Goal: Task Accomplishment & Management: Manage account settings

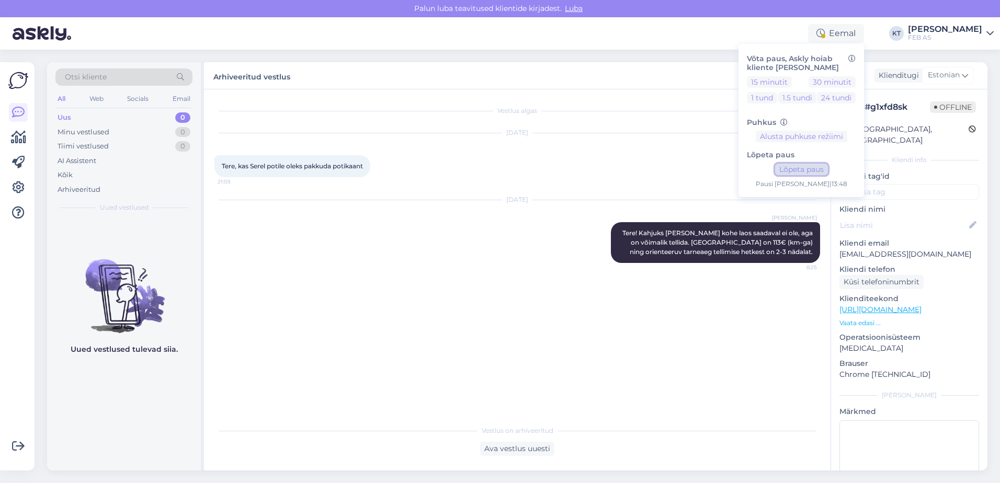
click at [794, 169] on button "Lõpeta paus" at bounding box center [801, 170] width 53 height 12
click at [47, 33] on img at bounding box center [42, 33] width 59 height 32
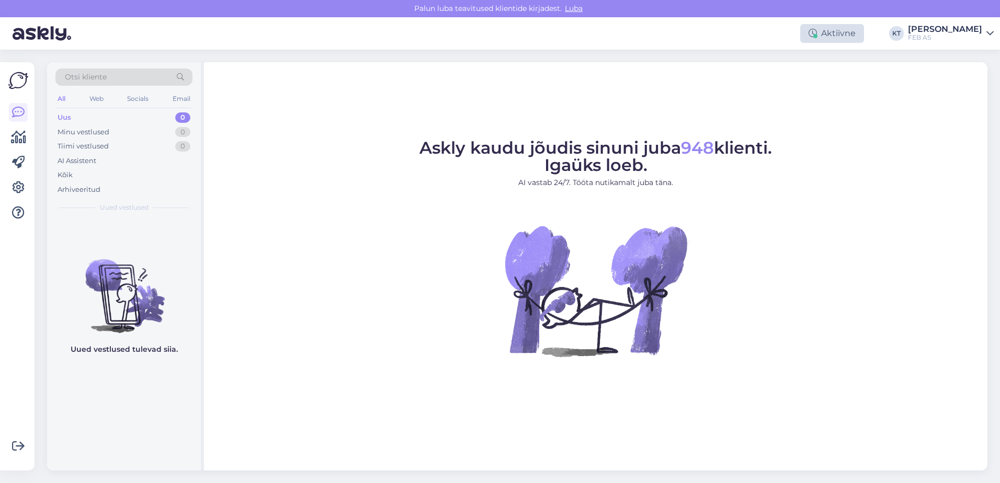
click at [817, 31] on icon at bounding box center [812, 33] width 8 height 8
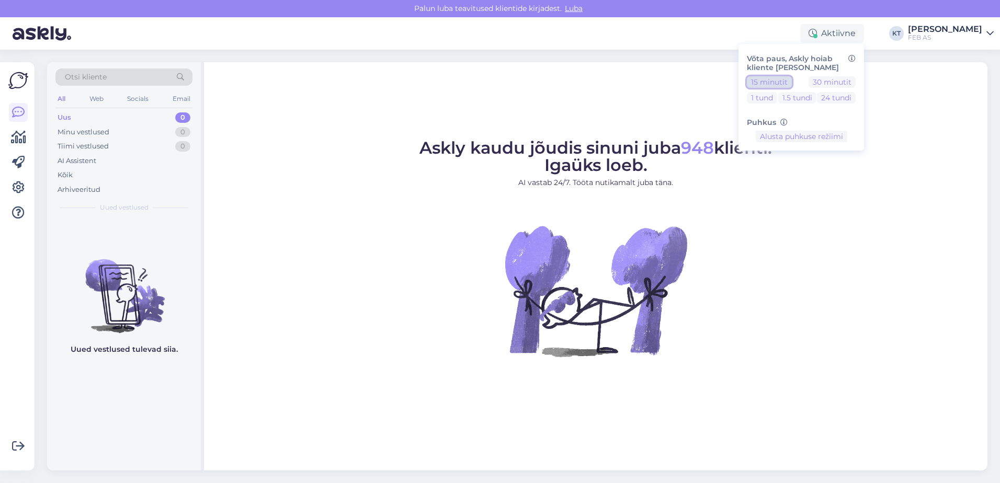
click at [779, 78] on button "15 minutit" at bounding box center [769, 82] width 45 height 12
click at [789, 164] on button "Lõpeta paus" at bounding box center [801, 170] width 53 height 12
